Goal: Task Accomplishment & Management: Manage account settings

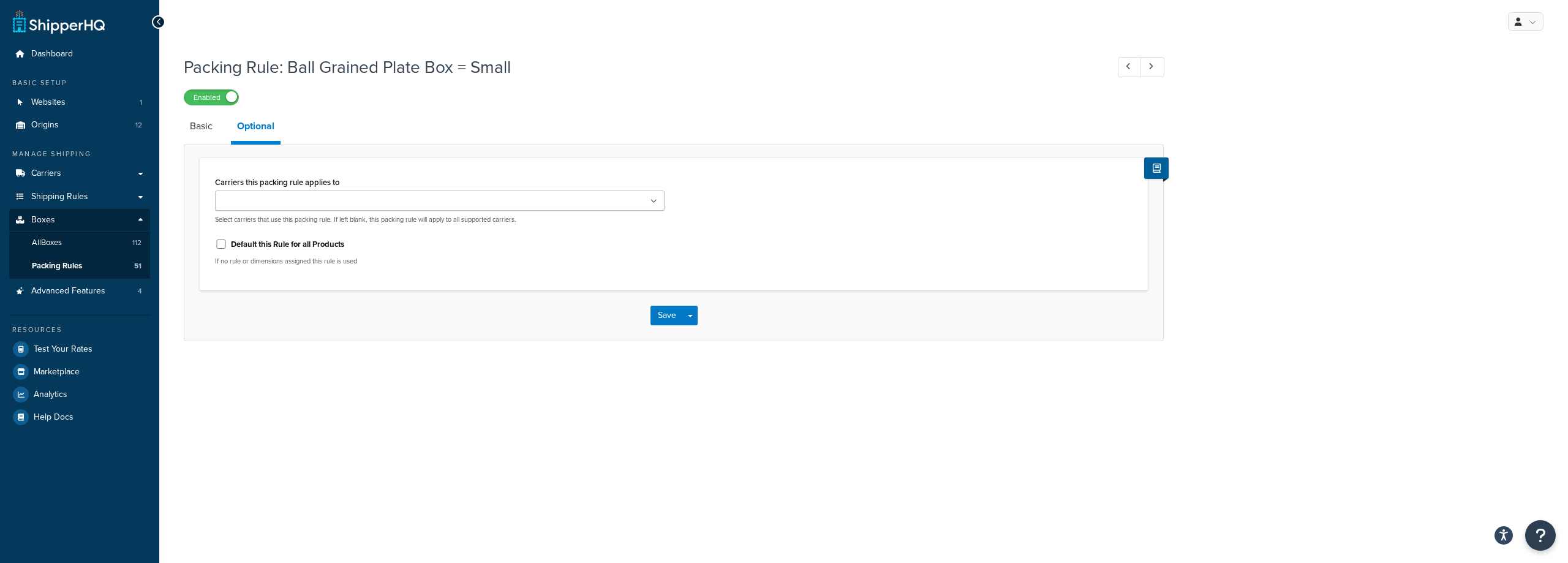
select select "260886"
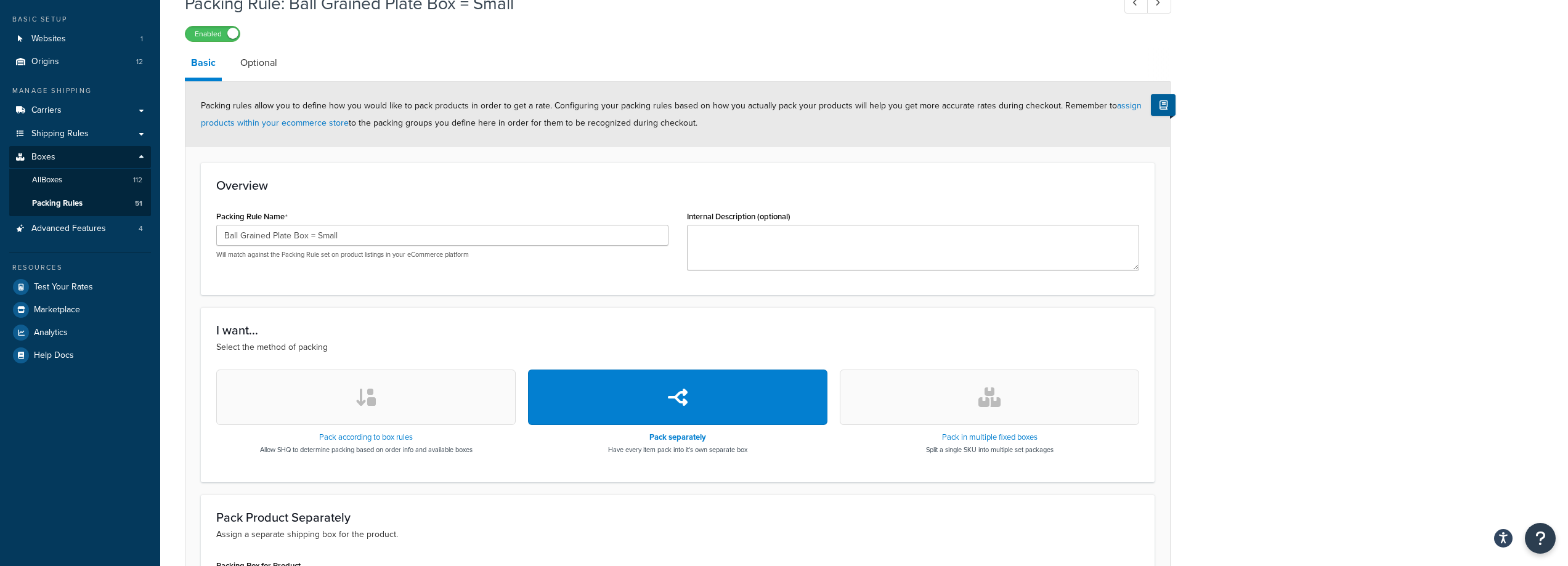
scroll to position [244, 0]
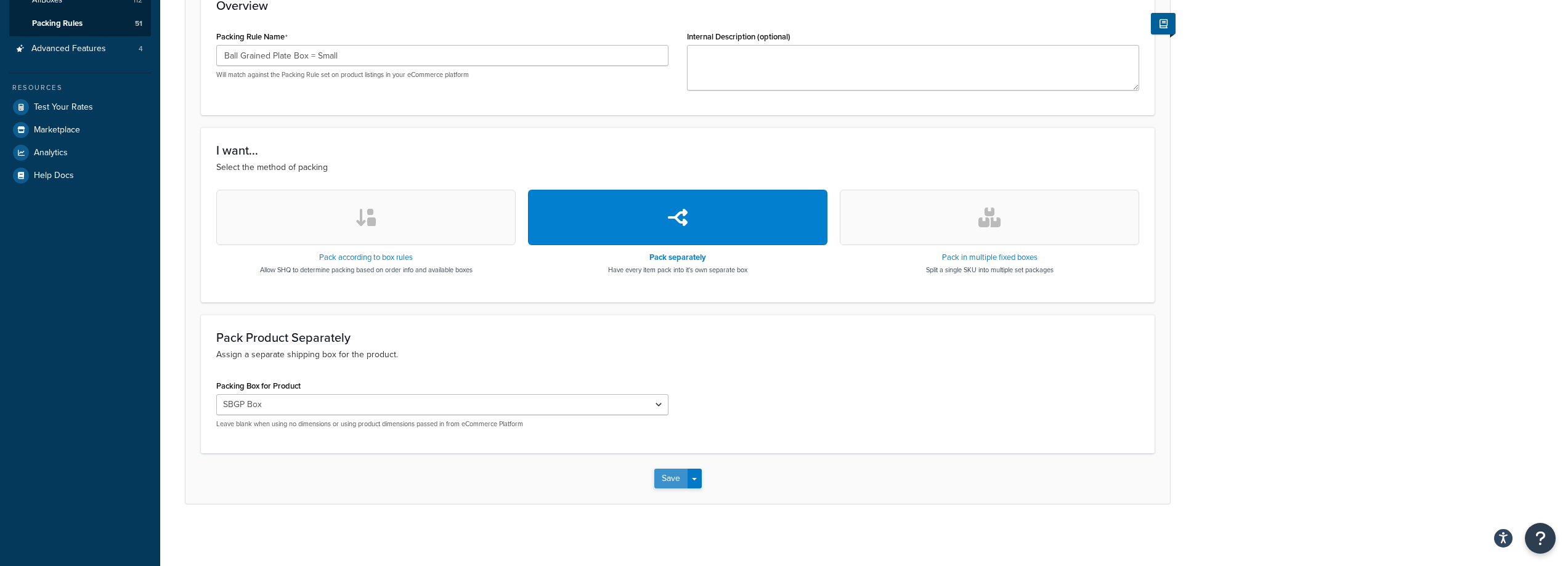
click at [656, 483] on button "Save" at bounding box center [671, 478] width 33 height 20
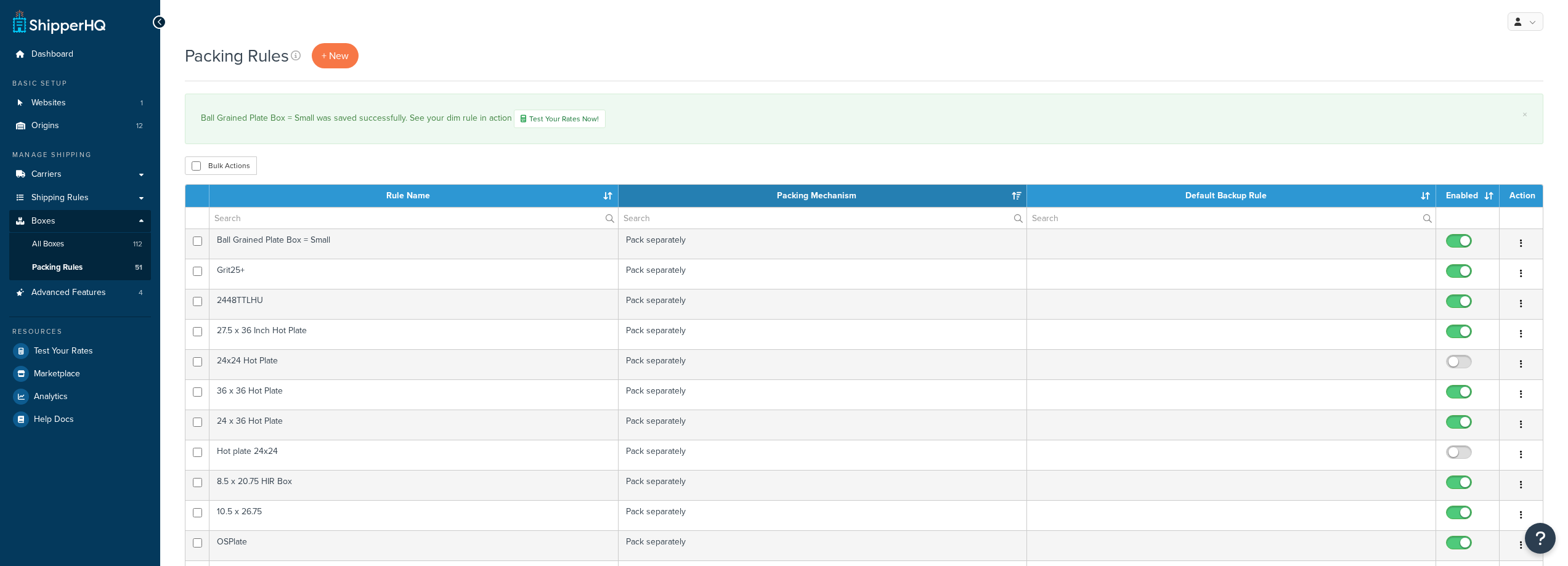
select select "15"
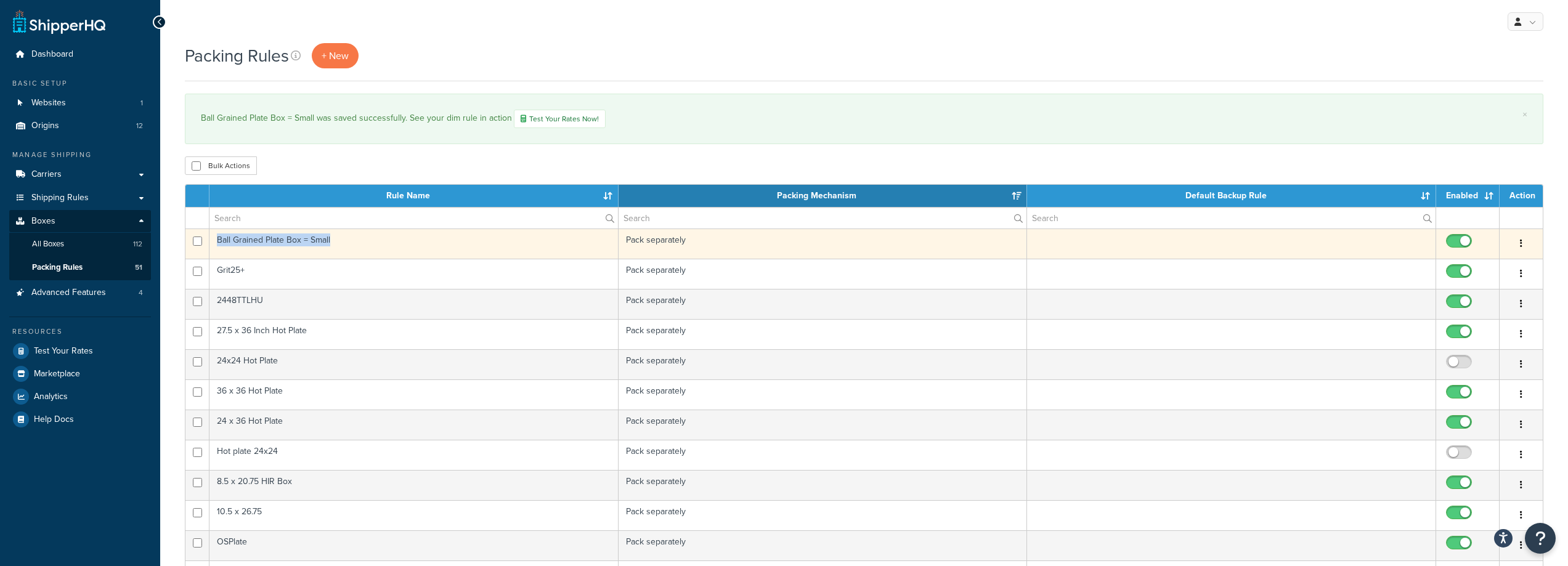
drag, startPoint x: 367, startPoint y: 240, endPoint x: 219, endPoint y: 241, distance: 148.0
click at [219, 241] on td "Ball Grained Plate Box = Small" at bounding box center [413, 243] width 409 height 30
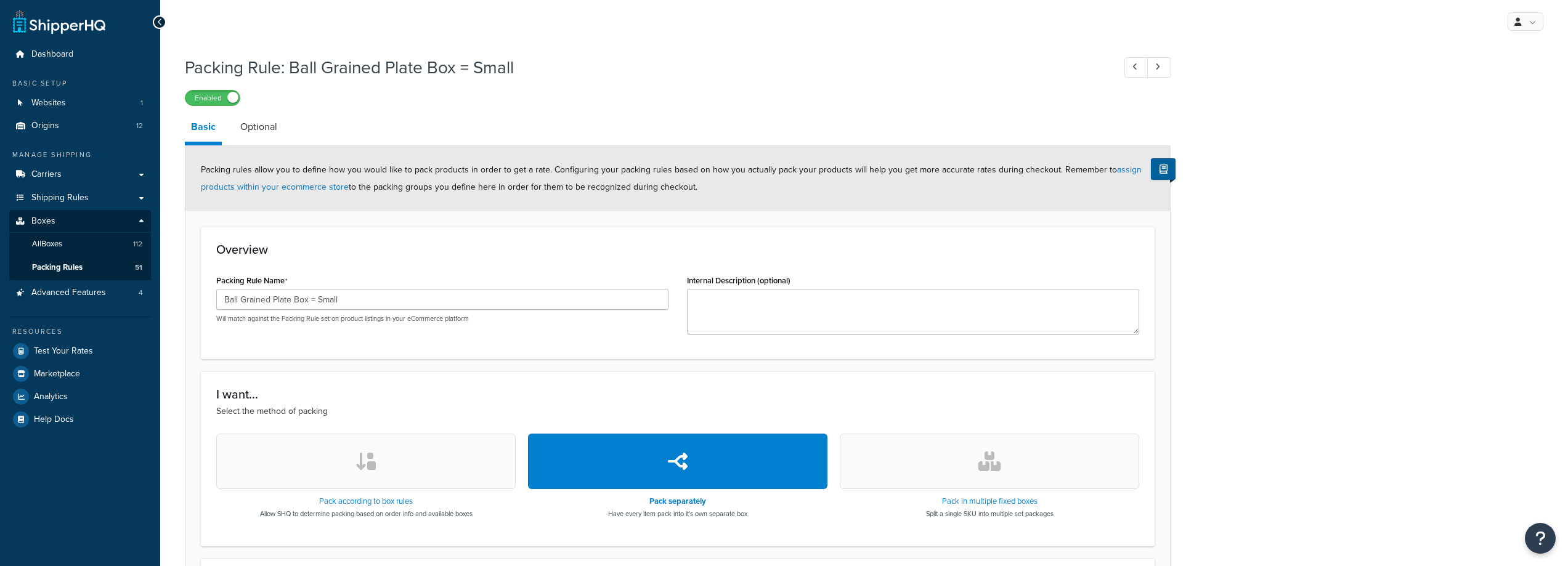
select select "260886"
drag, startPoint x: 369, startPoint y: 291, endPoint x: 143, endPoint y: 310, distance: 226.8
click at [143, 310] on div "Dashboard Basic Setup Websites 1 Origins 12 Manage Shipping Carriers Carriers A…" at bounding box center [784, 405] width 1568 height 810
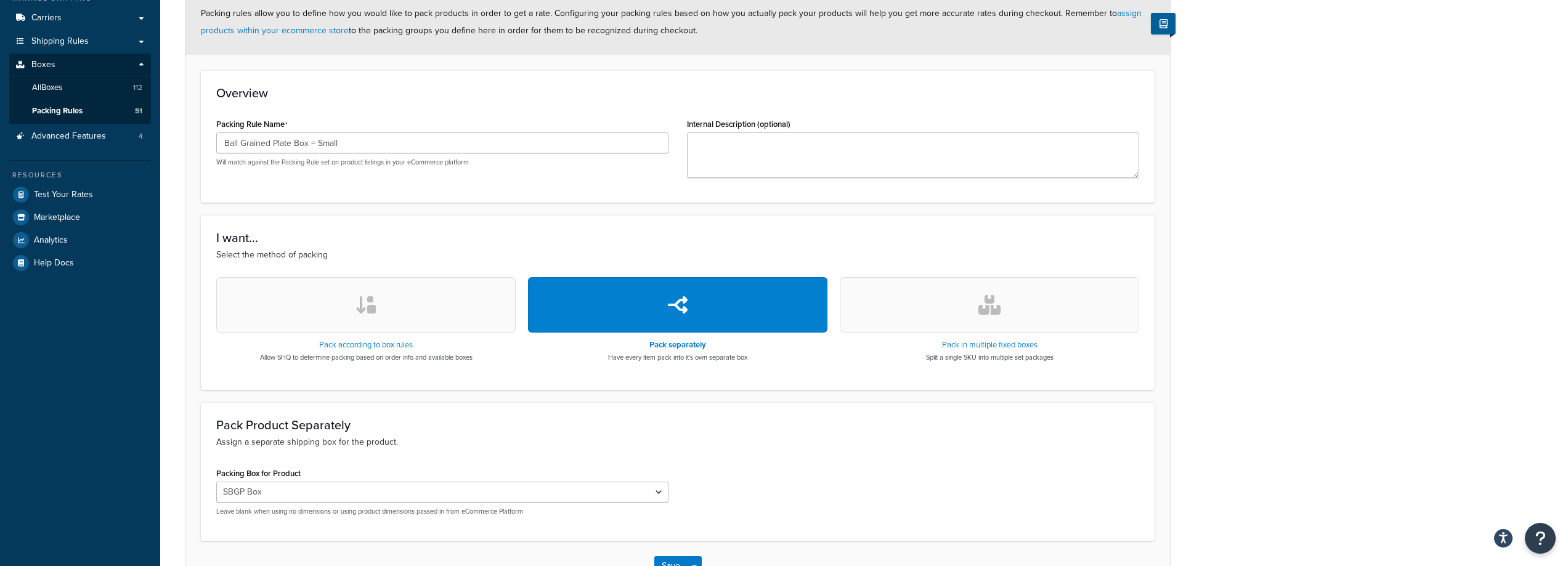
scroll to position [59, 0]
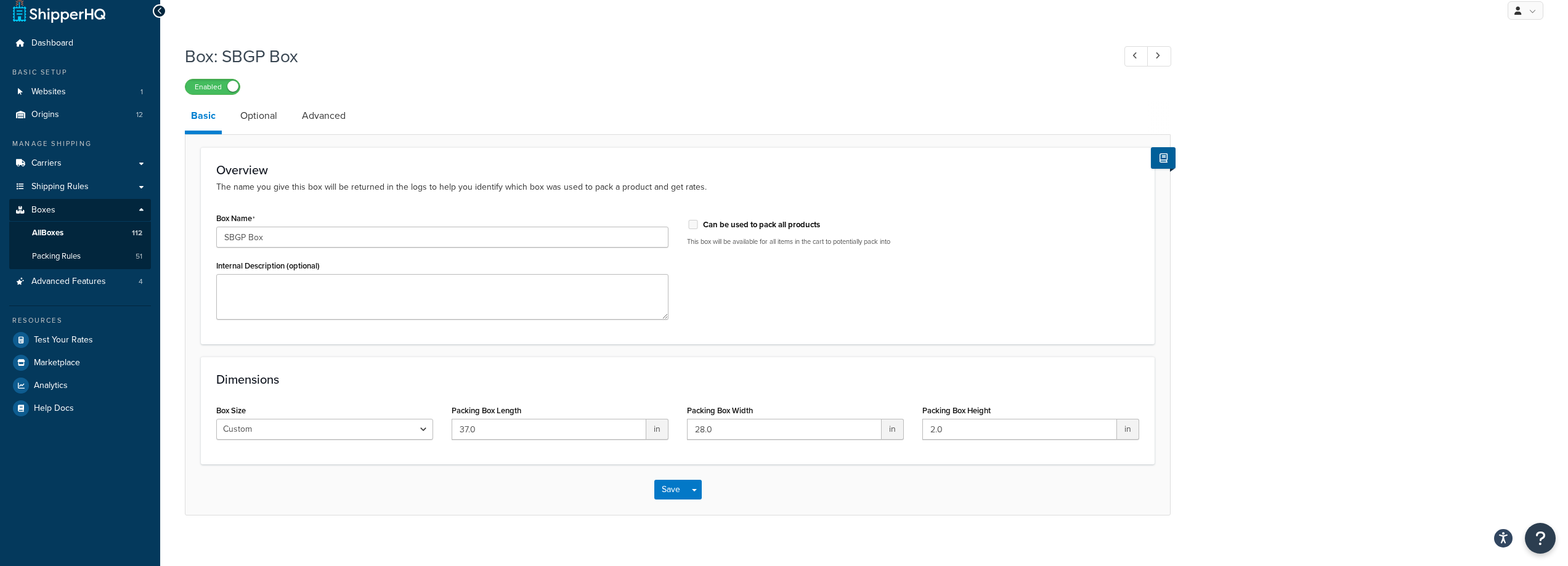
scroll to position [22, 0]
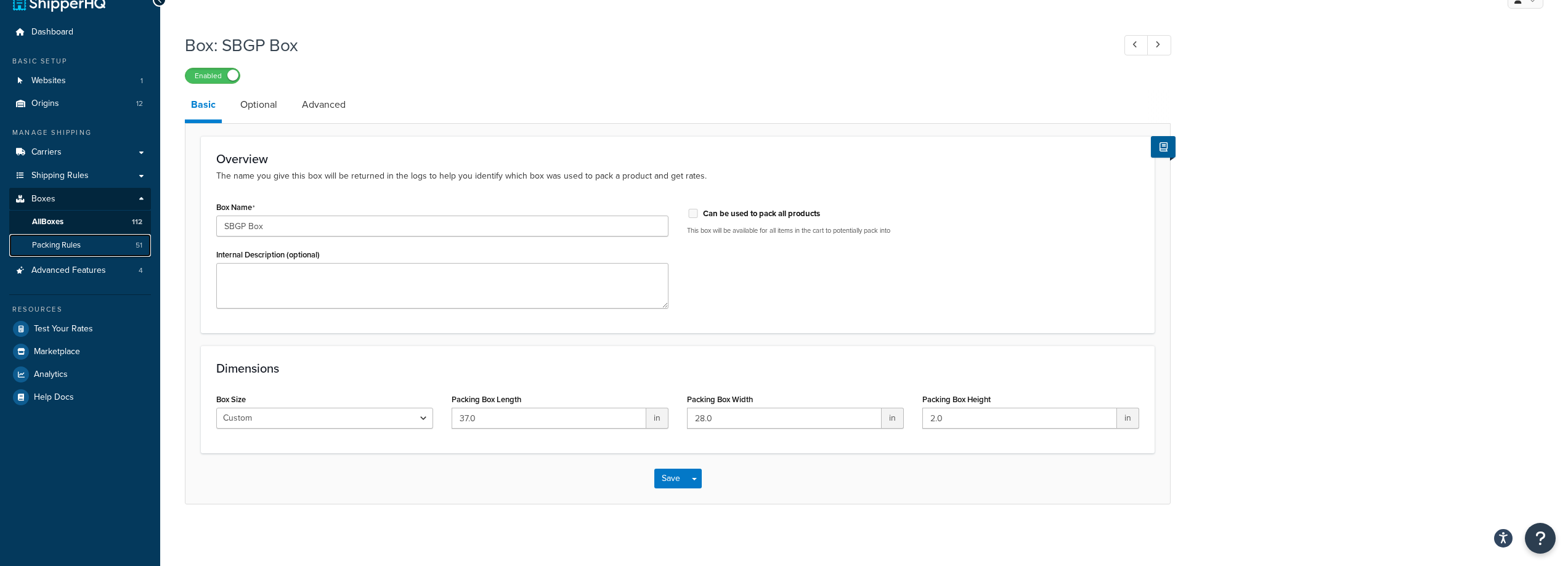
click at [42, 240] on span "Packing Rules" at bounding box center [56, 246] width 49 height 10
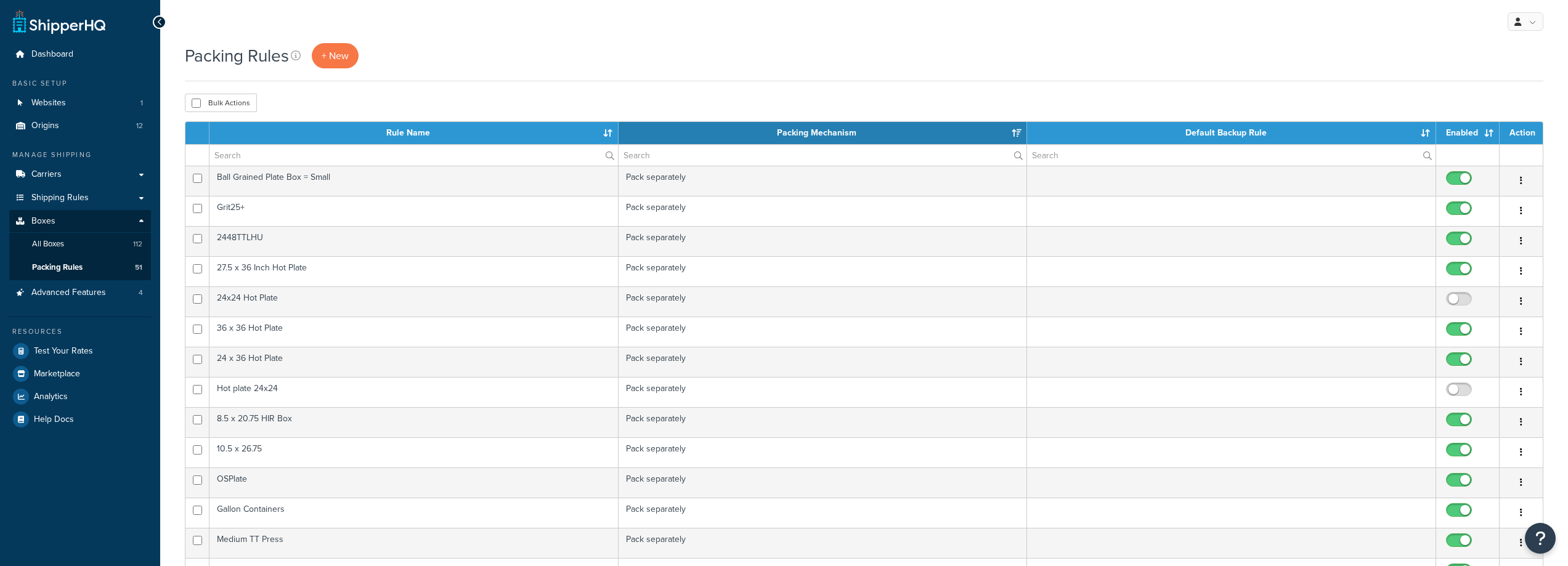
select select "15"
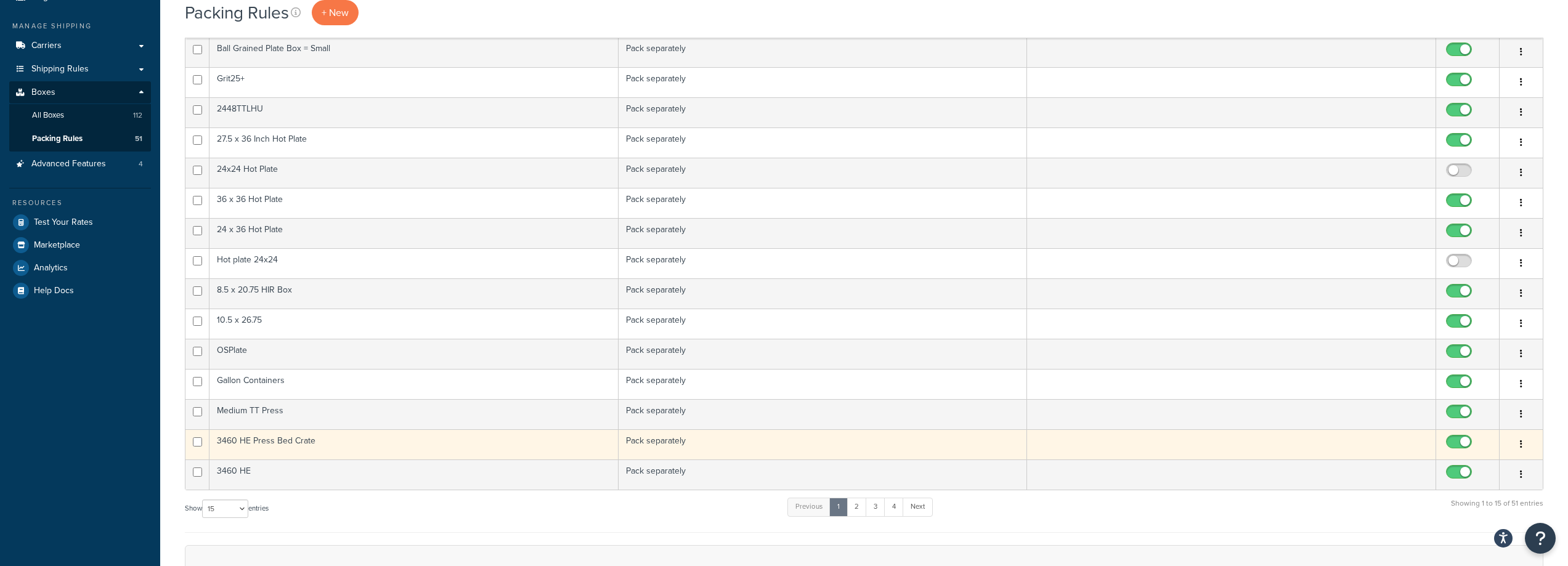
scroll to position [123, 0]
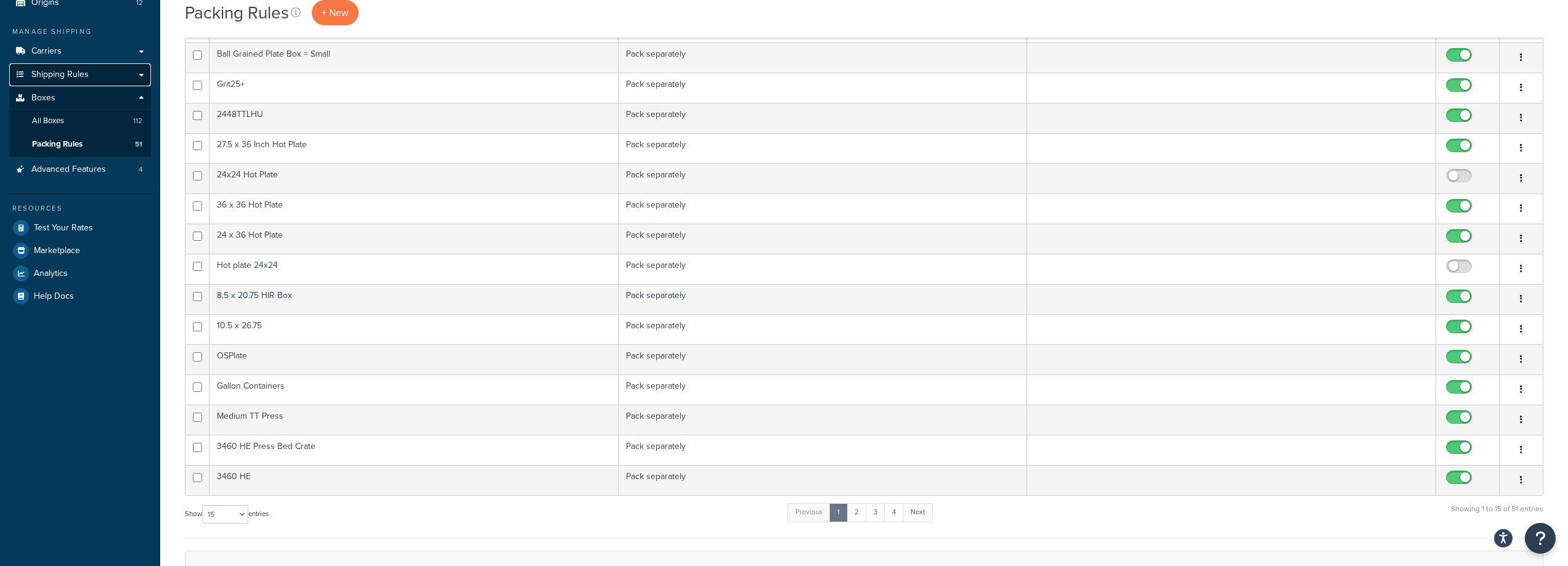
click at [142, 78] on link "Shipping Rules" at bounding box center [79, 75] width 142 height 23
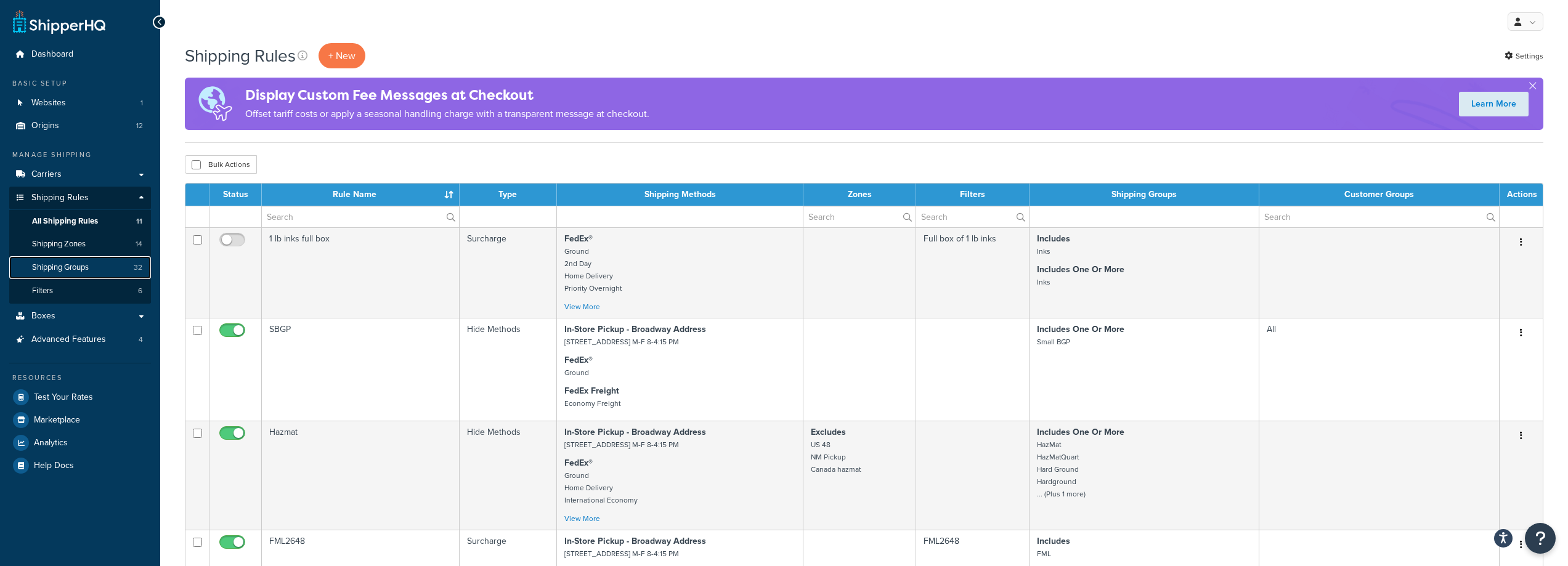
click at [112, 271] on link "Shipping Groups 32" at bounding box center [79, 267] width 142 height 23
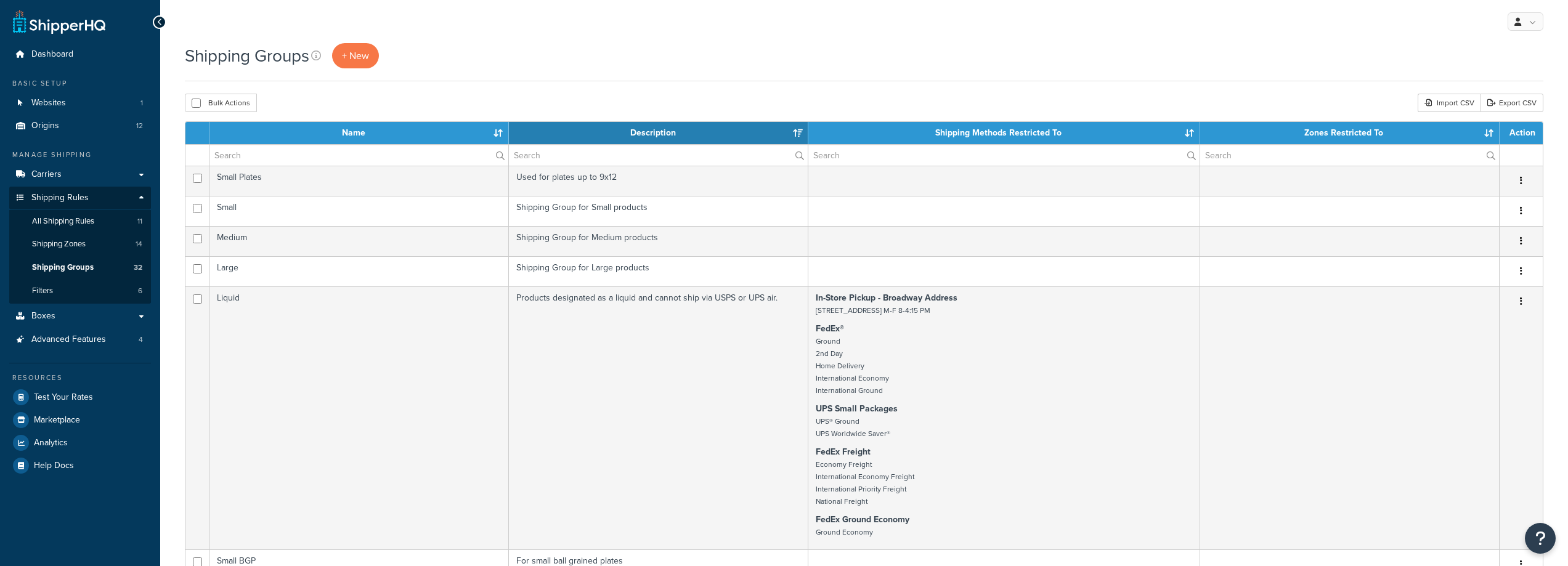
select select "15"
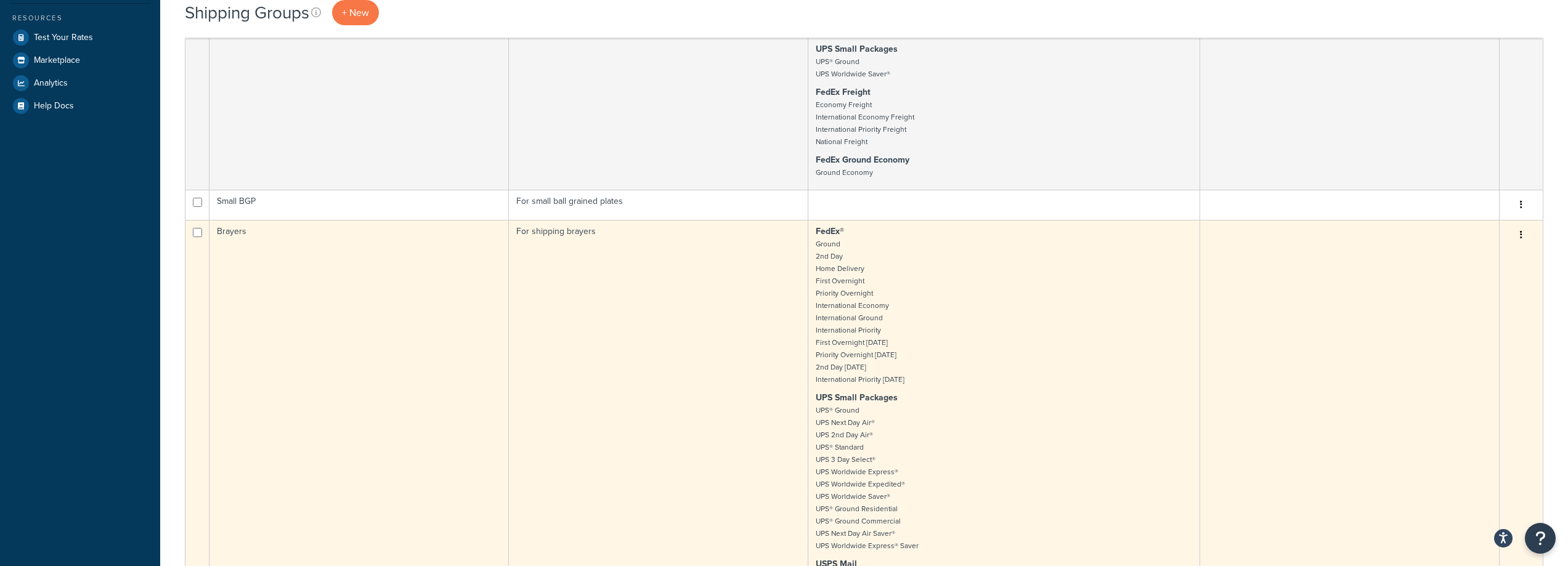
scroll to position [431, 0]
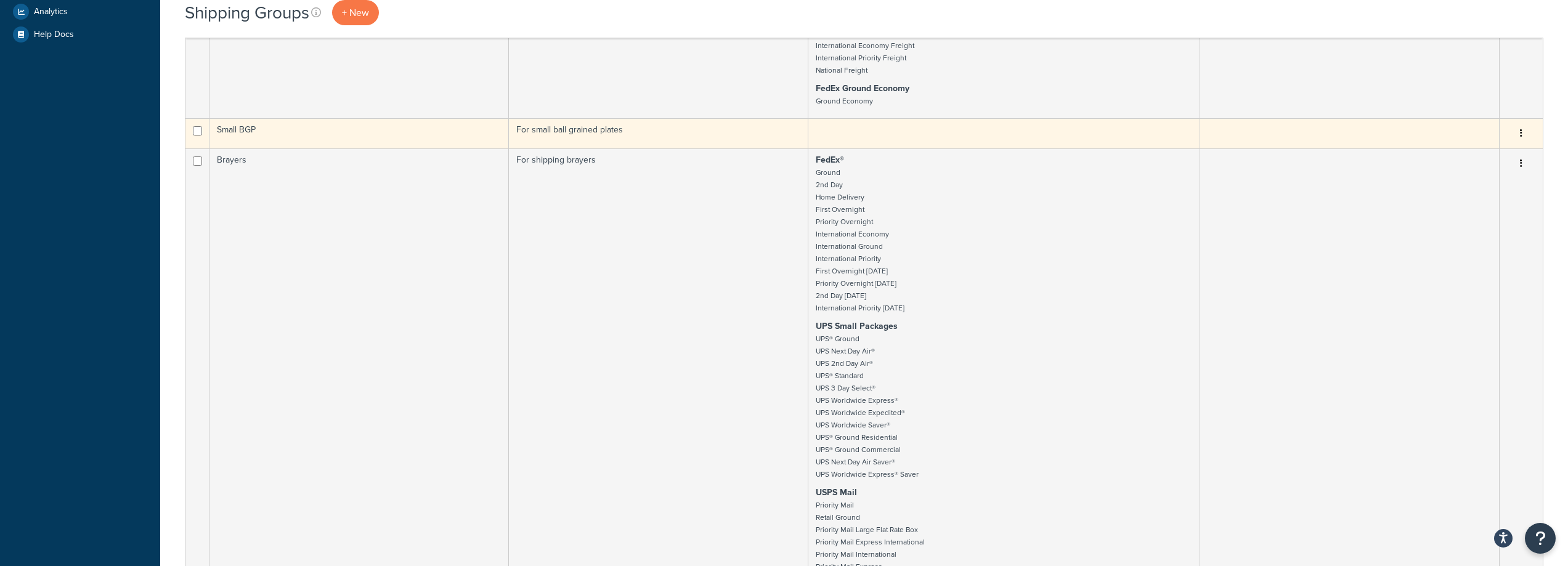
click at [364, 130] on td "Small BGP" at bounding box center [358, 133] width 299 height 30
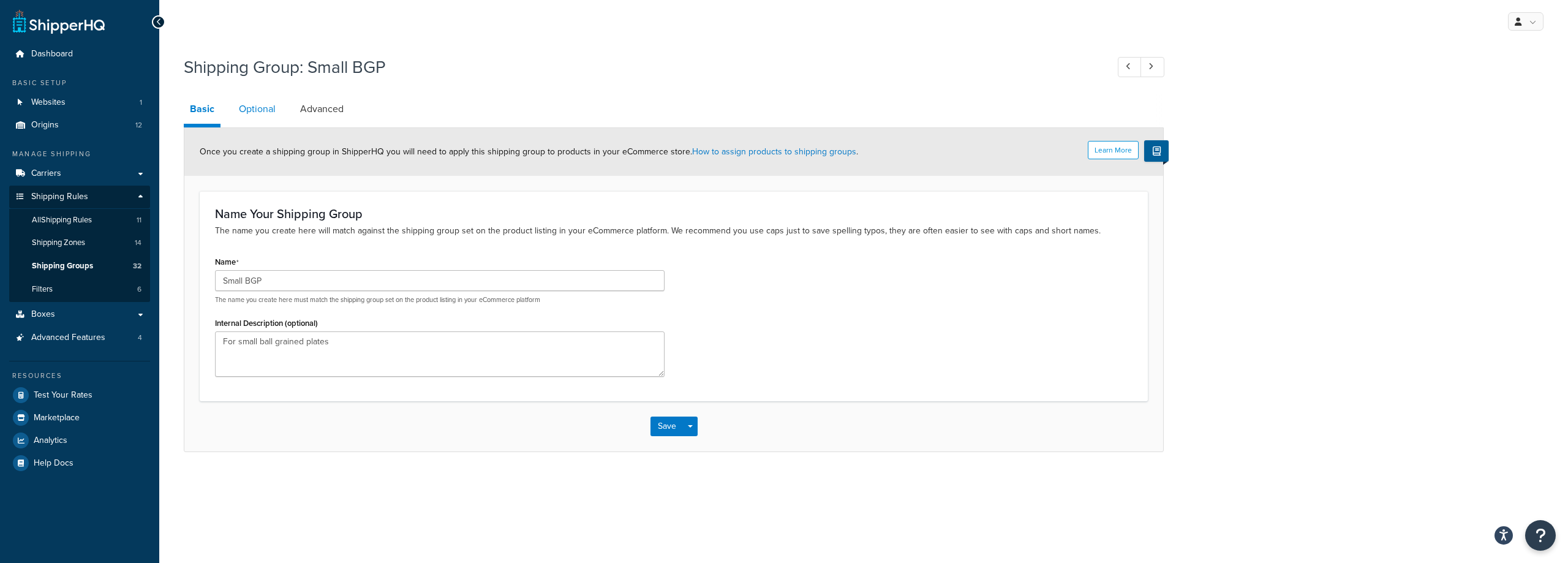
click at [276, 120] on link "Optional" at bounding box center [257, 109] width 49 height 30
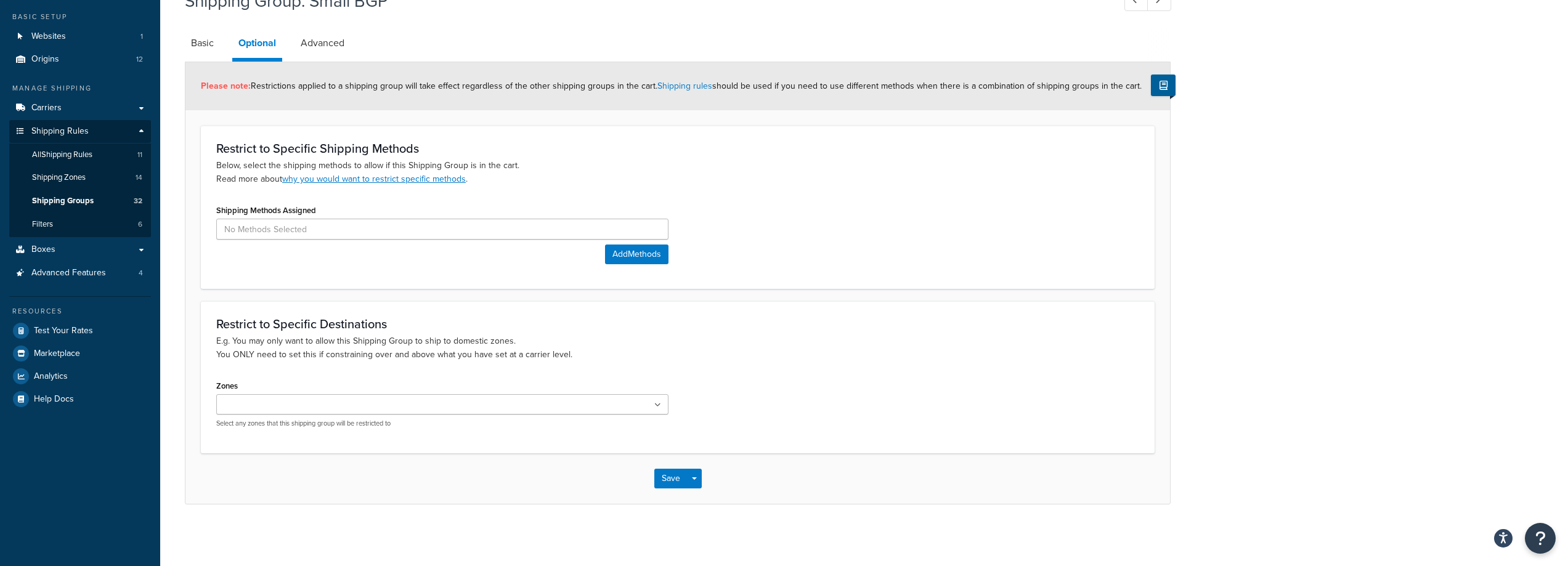
scroll to position [5, 0]
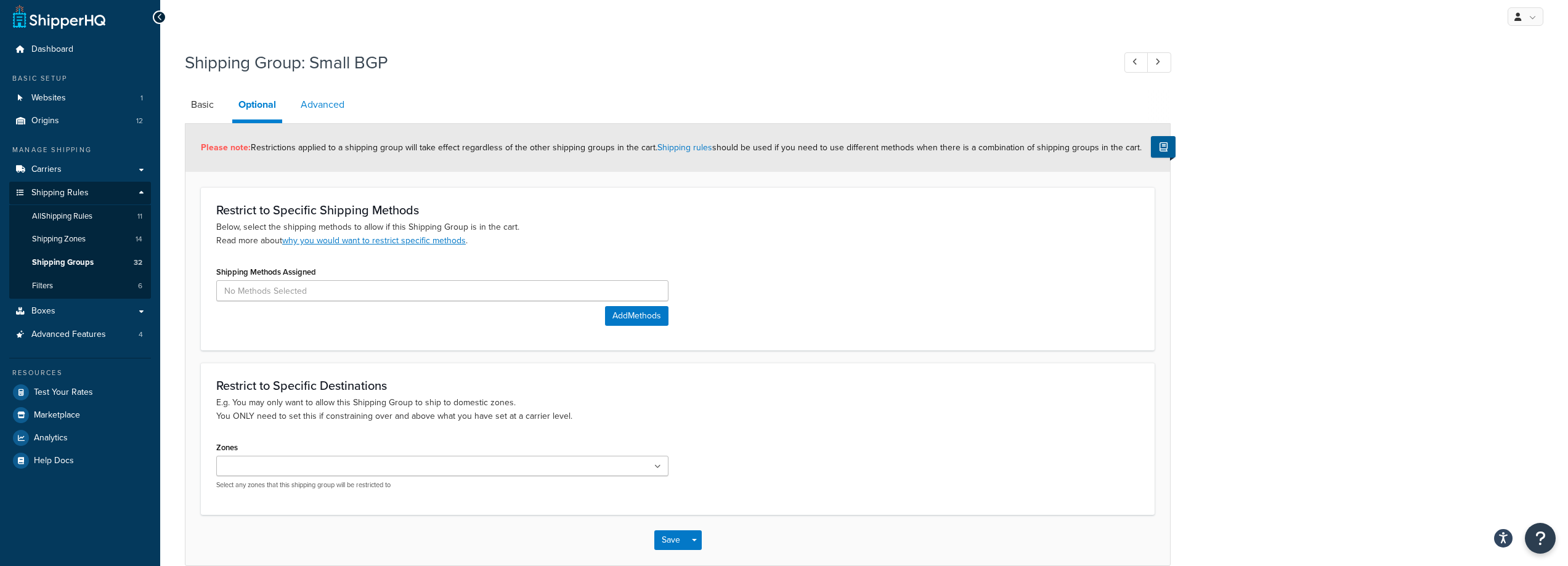
click at [329, 99] on link "Advanced" at bounding box center [323, 105] width 56 height 30
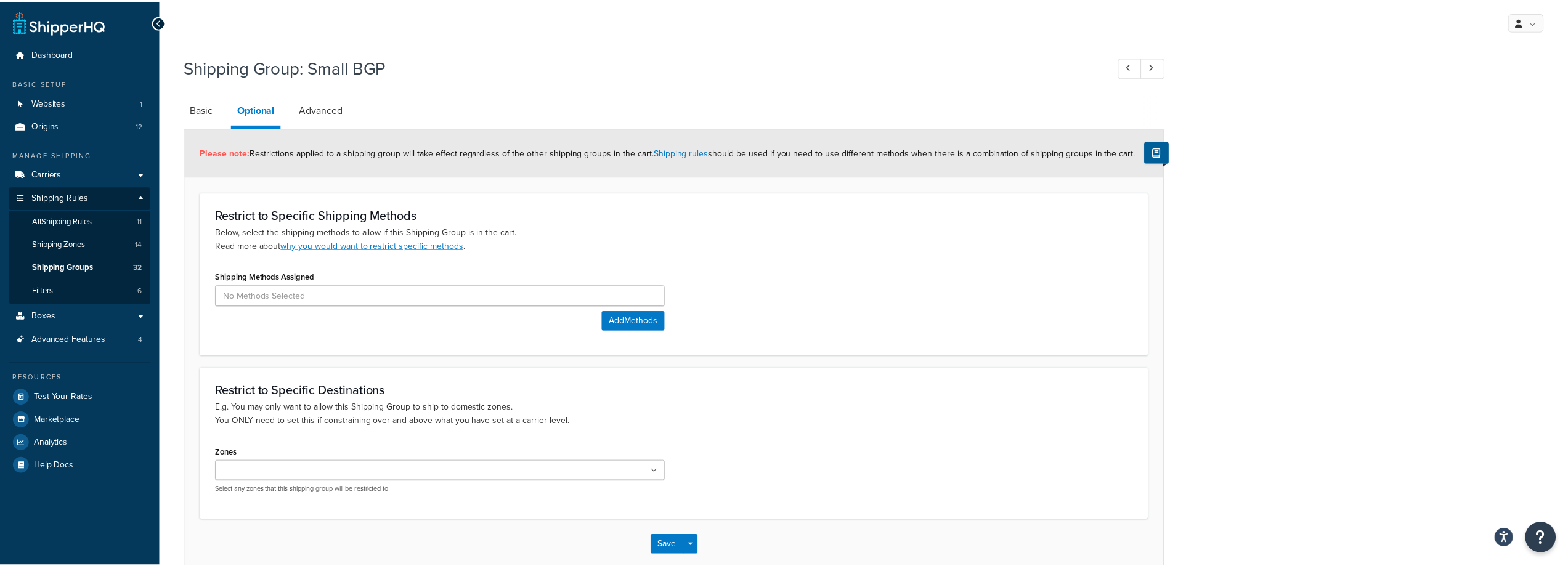
scroll to position [5, 0]
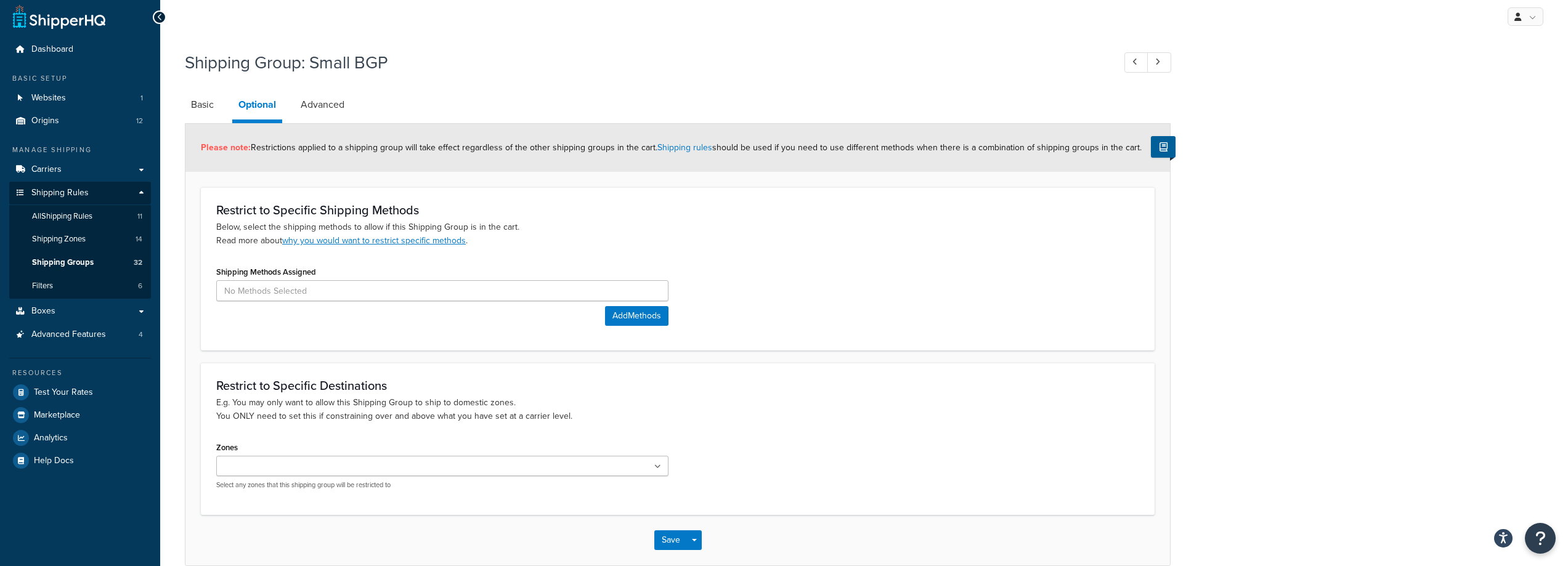
drag, startPoint x: 281, startPoint y: 119, endPoint x: 285, endPoint y: 114, distance: 6.4
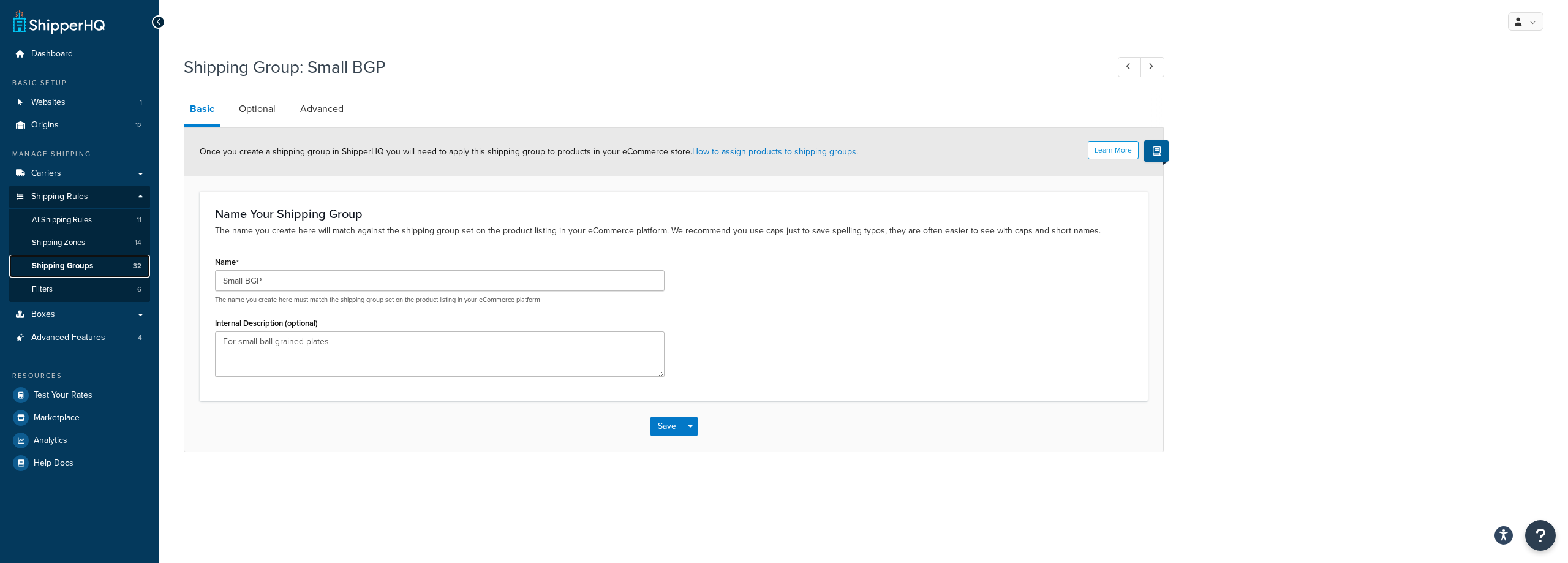
click at [96, 261] on link "Shipping Groups 32" at bounding box center [79, 266] width 141 height 23
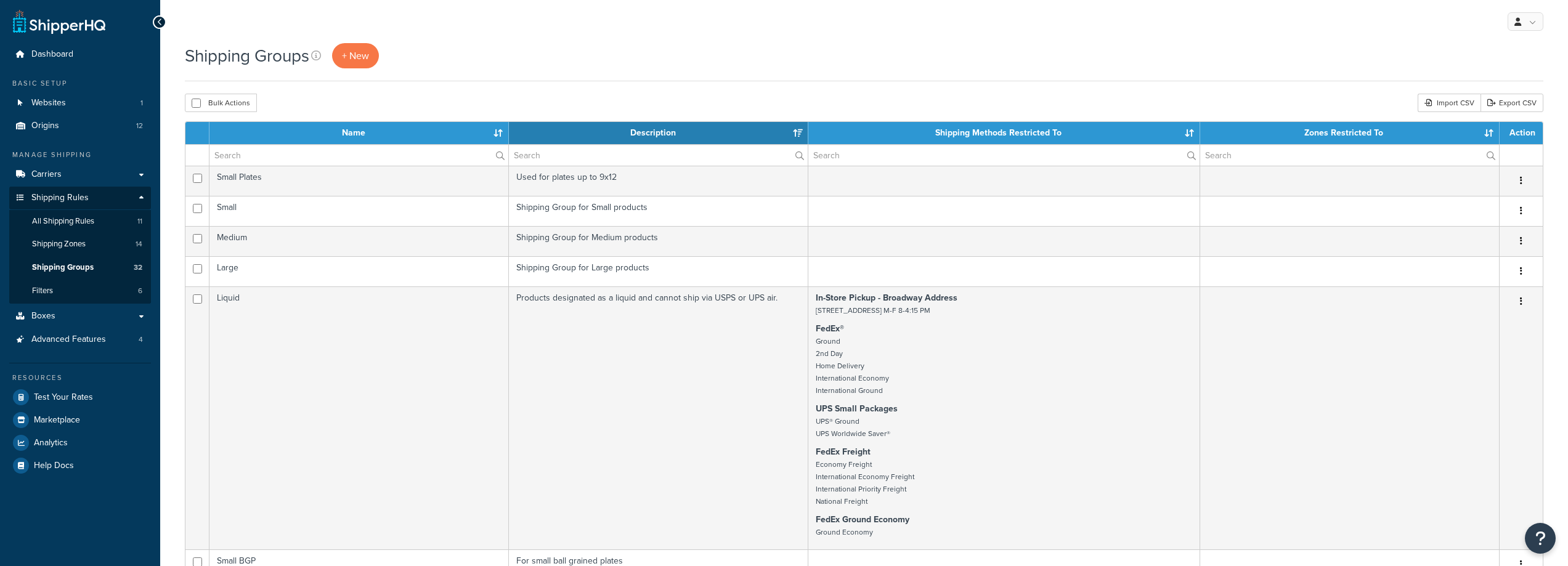
select select "15"
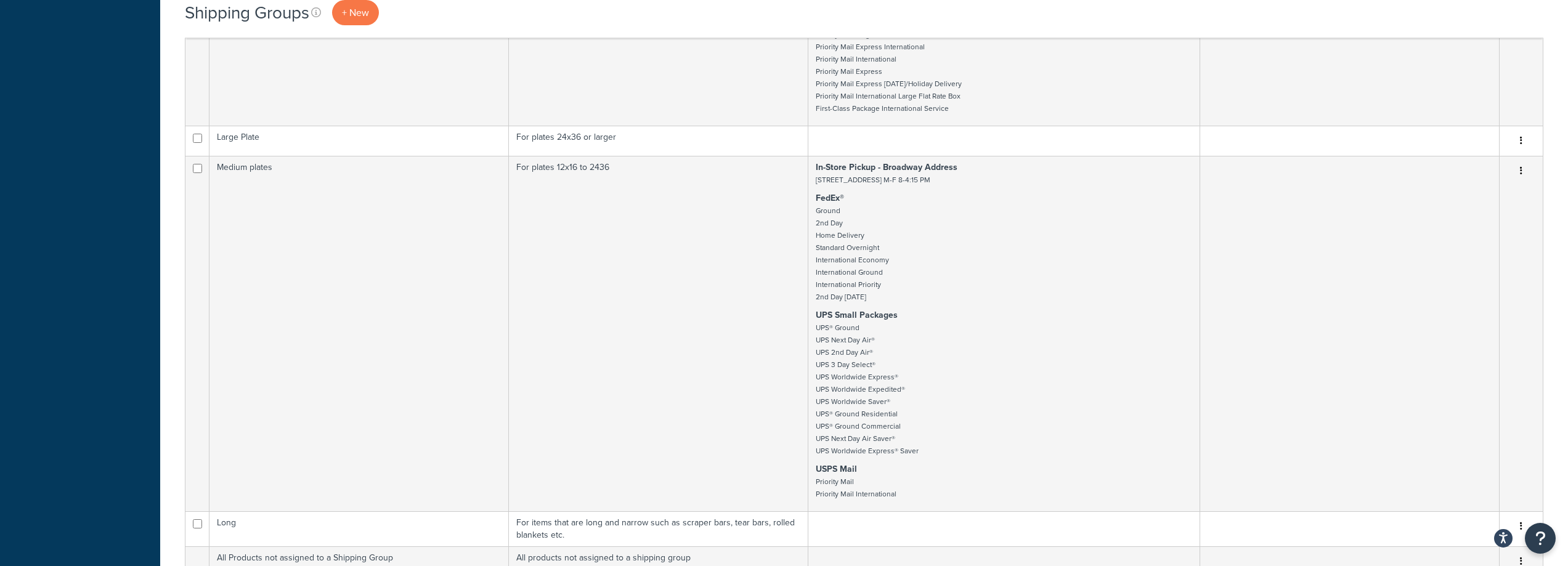
scroll to position [924, 0]
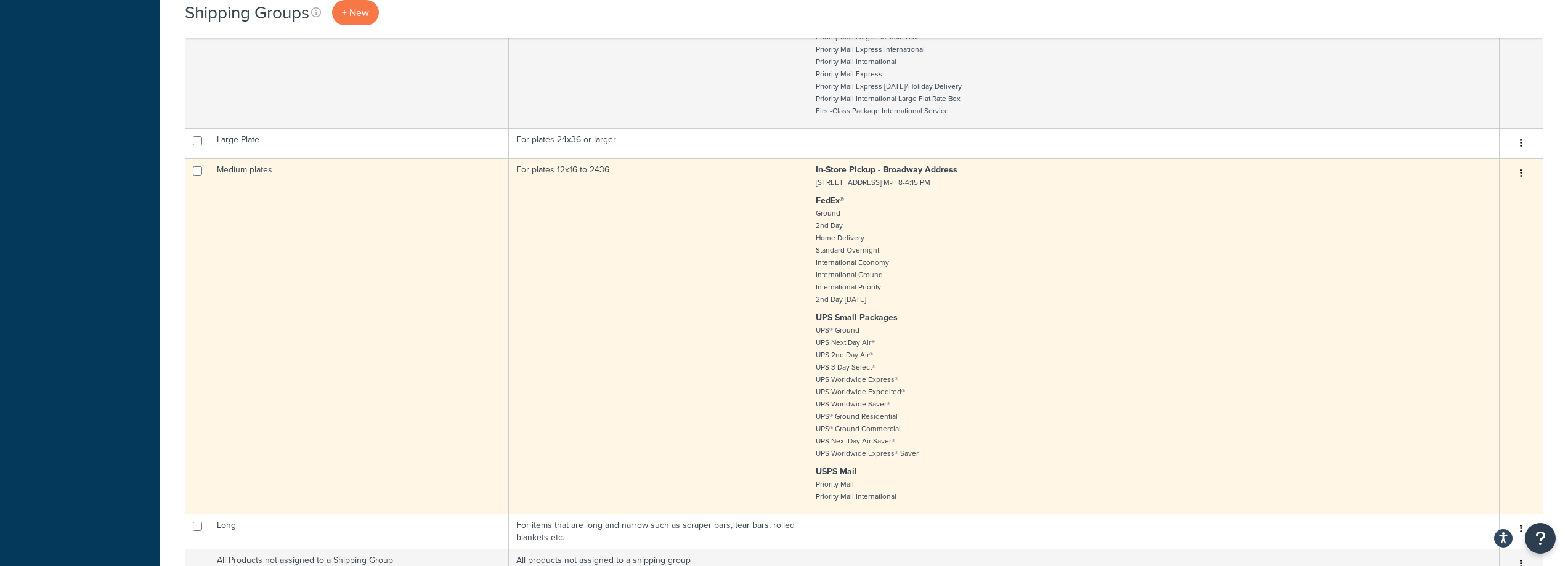
click at [694, 261] on td "For plates 12x16 to 2436" at bounding box center [658, 335] width 299 height 355
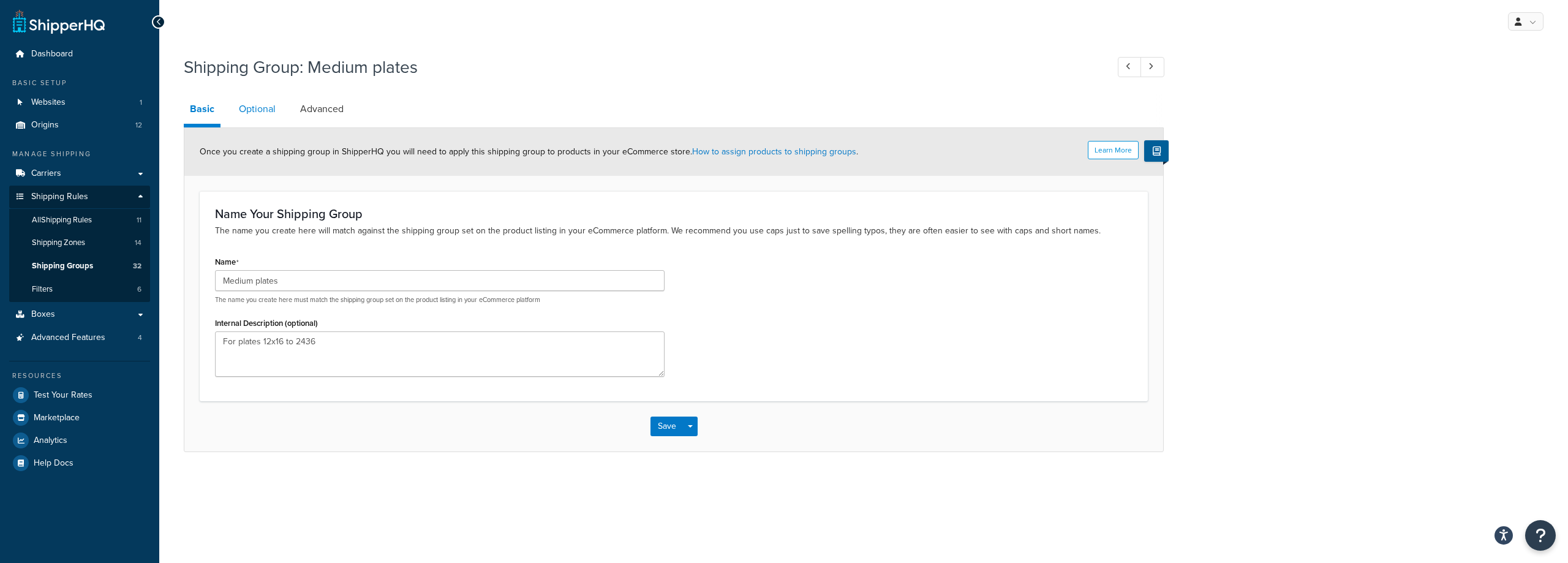
click at [272, 108] on link "Optional" at bounding box center [257, 109] width 49 height 30
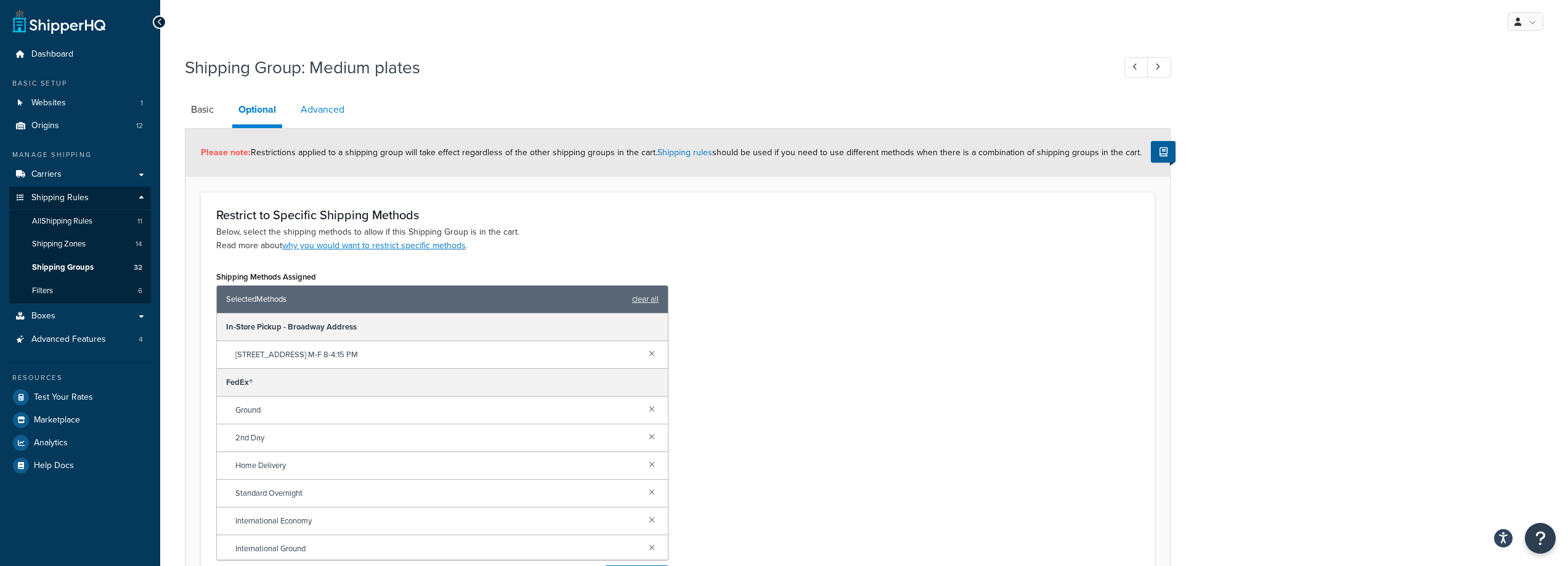
click at [328, 110] on link "Advanced" at bounding box center [323, 110] width 56 height 30
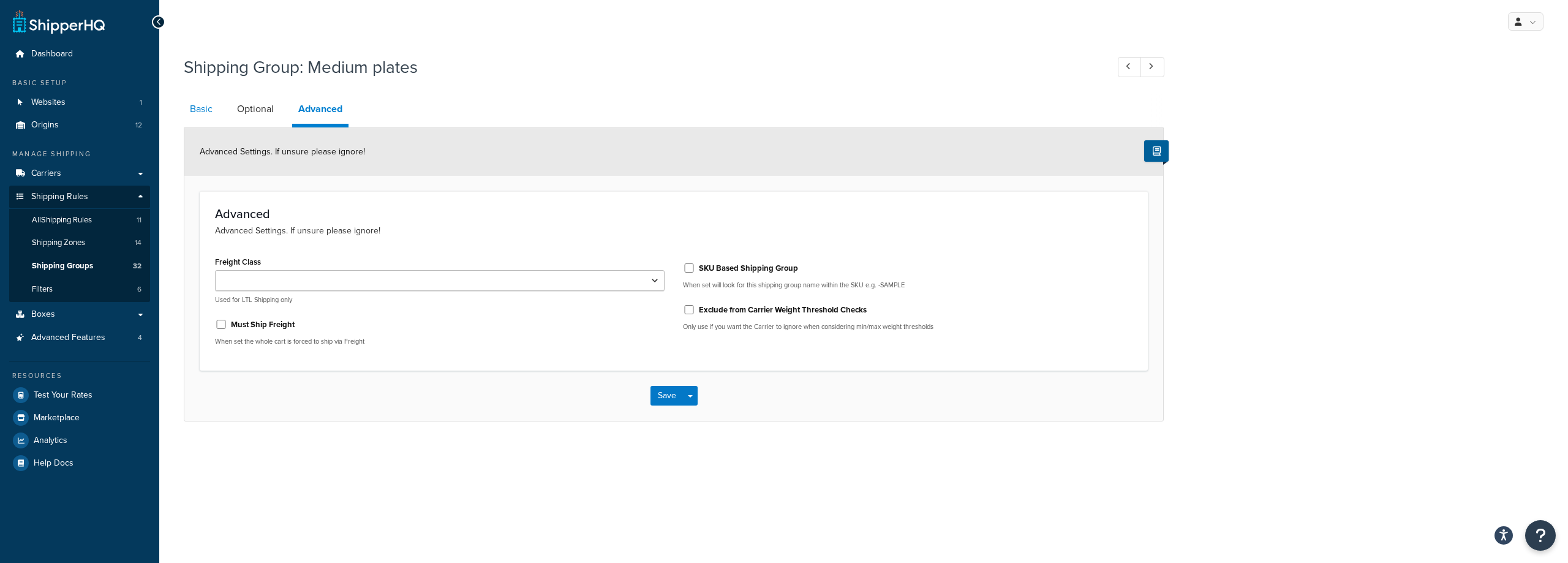
click at [202, 112] on link "Basic" at bounding box center [201, 109] width 35 height 30
